Goal: Task Accomplishment & Management: Complete application form

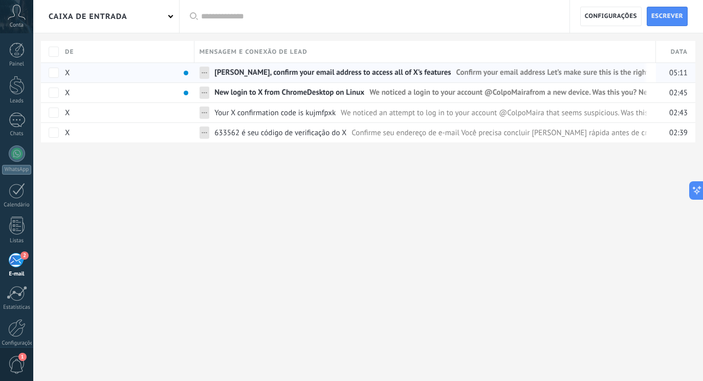
click at [288, 73] on span "[PERSON_NAME], confirm your email address to access all of X’s features" at bounding box center [332, 75] width 236 height 15
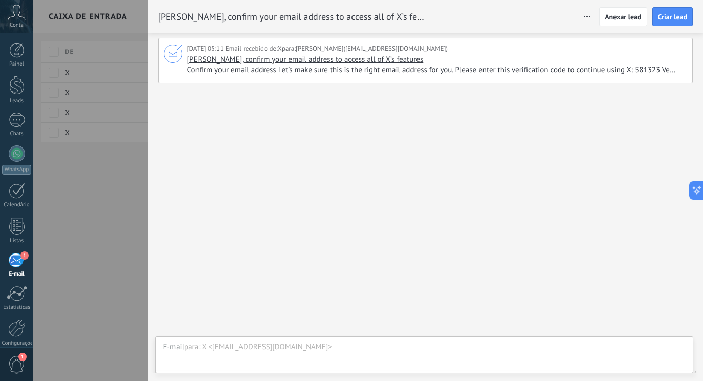
click at [441, 73] on span "Confirm your email address Let’s make sure this is the right email address for …" at bounding box center [435, 70] width 497 height 10
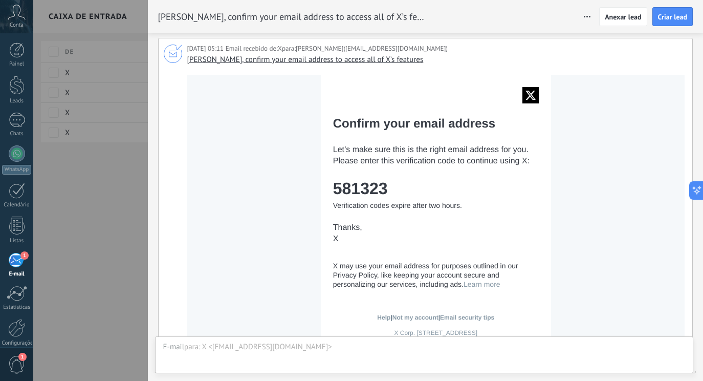
drag, startPoint x: 393, startPoint y: 187, endPoint x: 333, endPoint y: 187, distance: 60.4
click at [333, 187] on td "581323" at bounding box center [436, 188] width 206 height 18
copy td "581323"
click at [98, 223] on div at bounding box center [351, 190] width 703 height 381
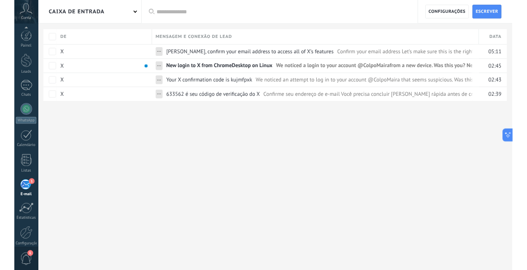
scroll to position [45, 0]
